Goal: Information Seeking & Learning: Learn about a topic

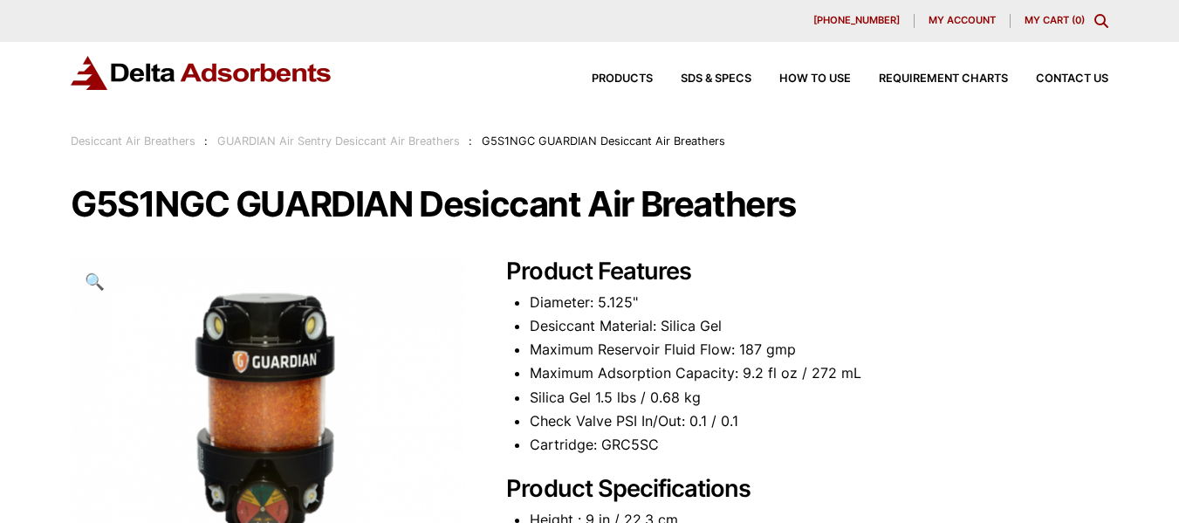
click at [414, 142] on link "GUARDIAN Air Sentry Desiccant Air Breathers" at bounding box center [338, 140] width 243 height 13
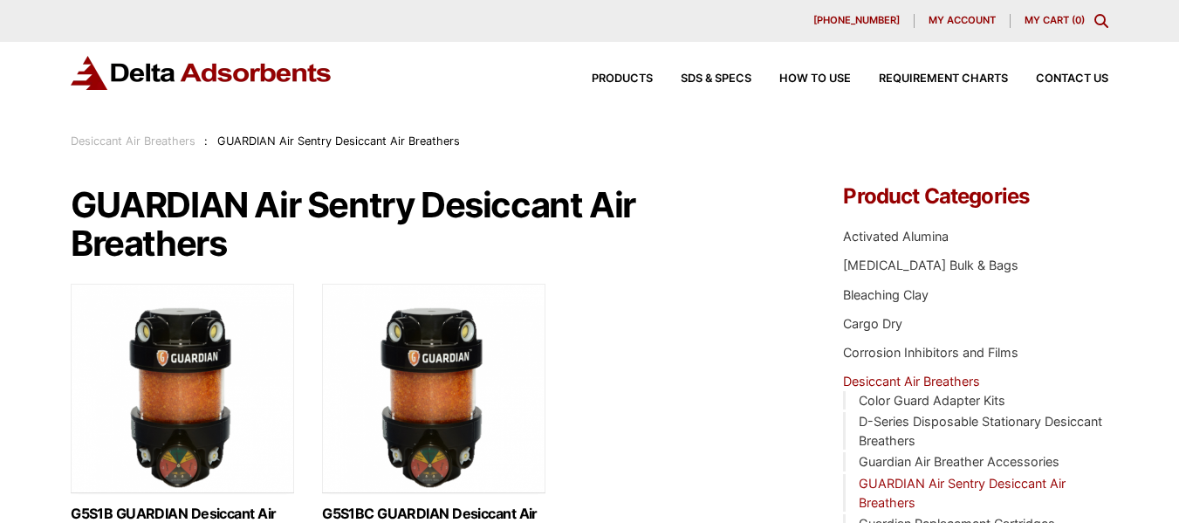
click at [164, 141] on link "Desiccant Air Breathers" at bounding box center [133, 140] width 125 height 13
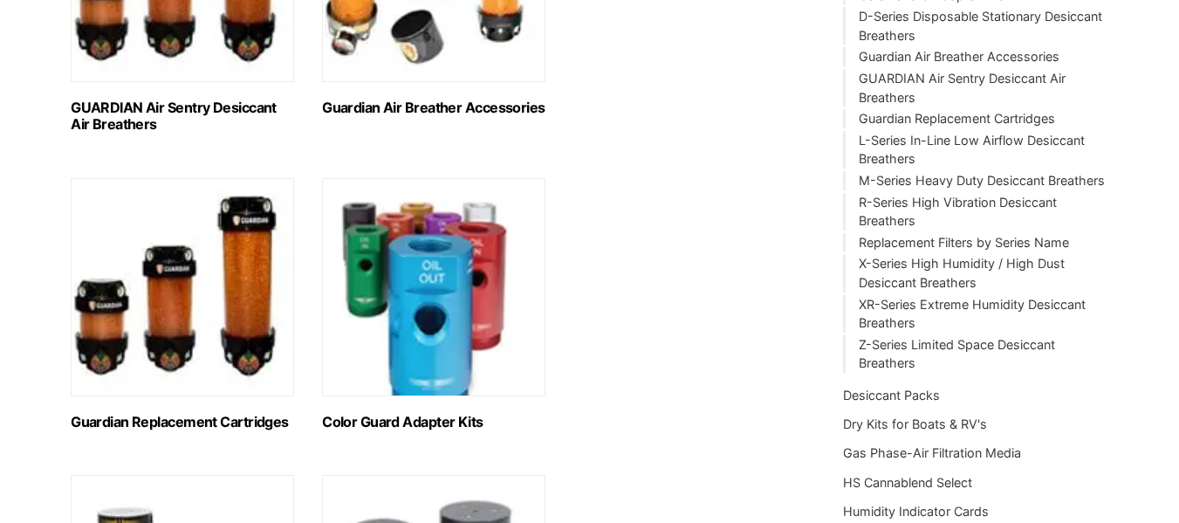
scroll to position [406, 0]
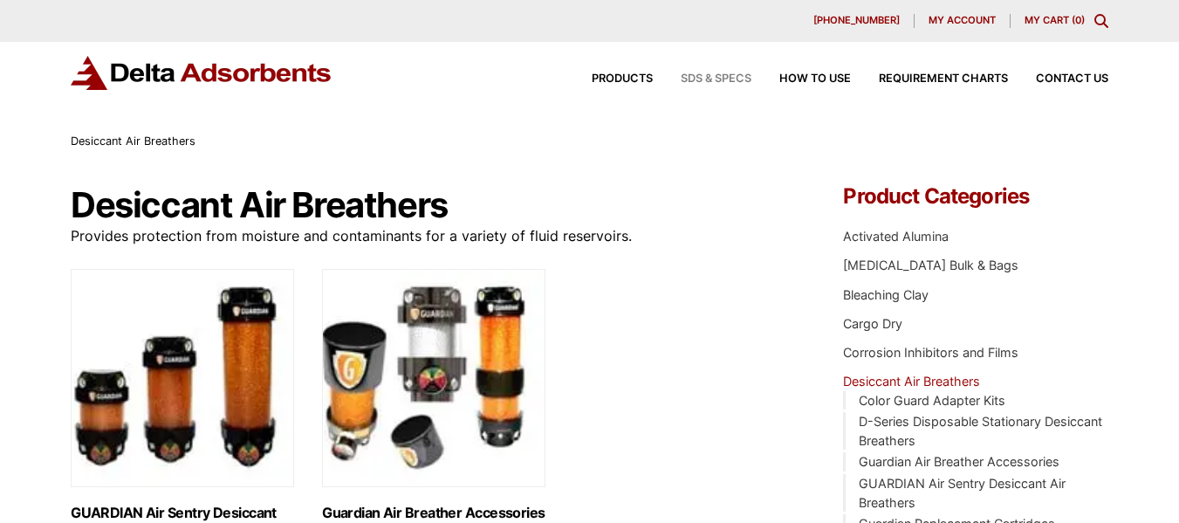
click at [722, 77] on span "SDS & SPECS" at bounding box center [716, 78] width 71 height 11
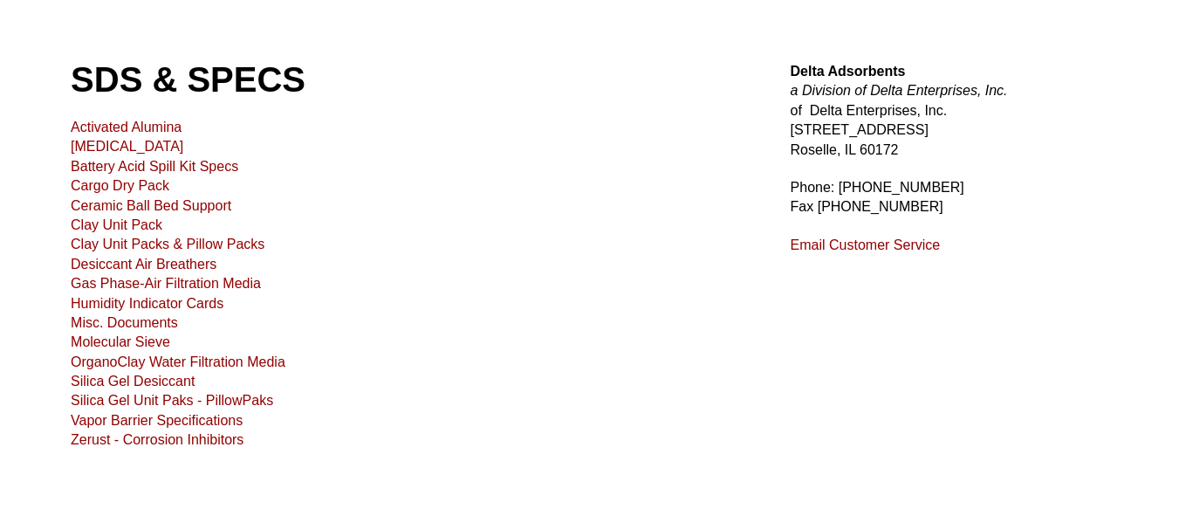
scroll to position [112, 0]
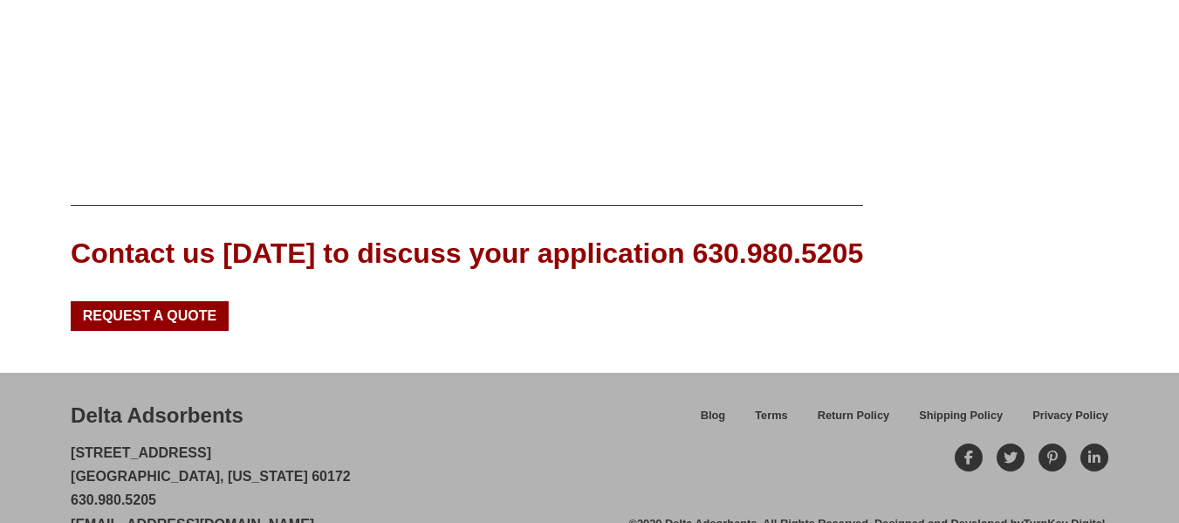
scroll to position [688, 0]
